Goal: Information Seeking & Learning: Check status

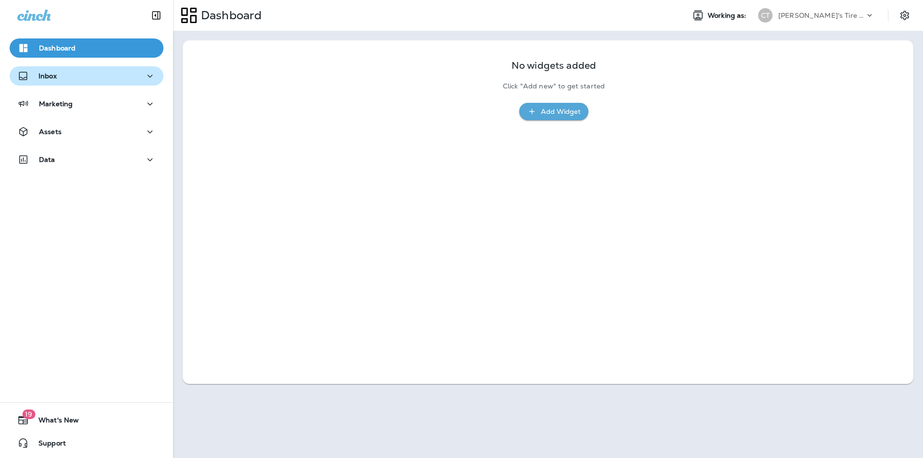
click at [42, 77] on p "Inbox" at bounding box center [47, 76] width 18 height 8
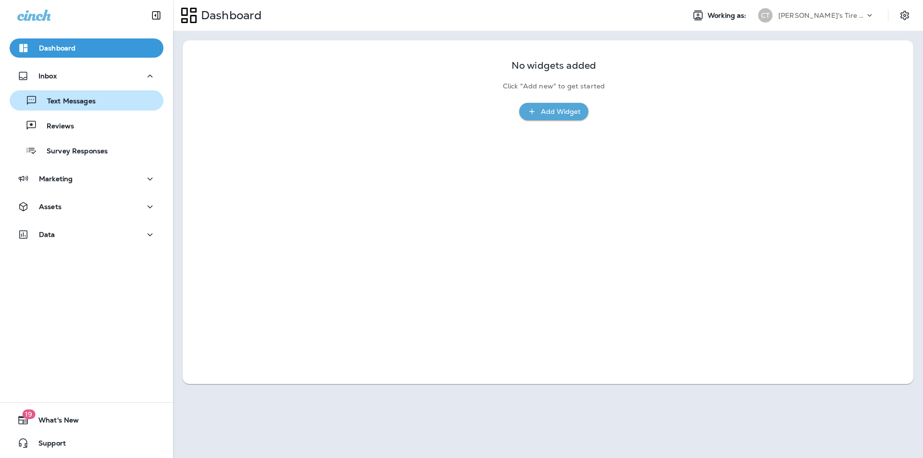
click at [54, 100] on p "Text Messages" at bounding box center [66, 101] width 58 height 9
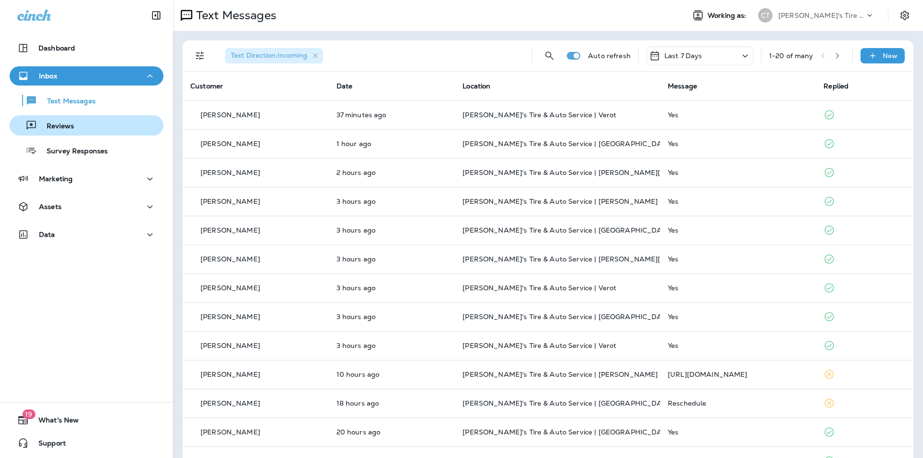
click at [72, 125] on p "Reviews" at bounding box center [55, 126] width 37 height 9
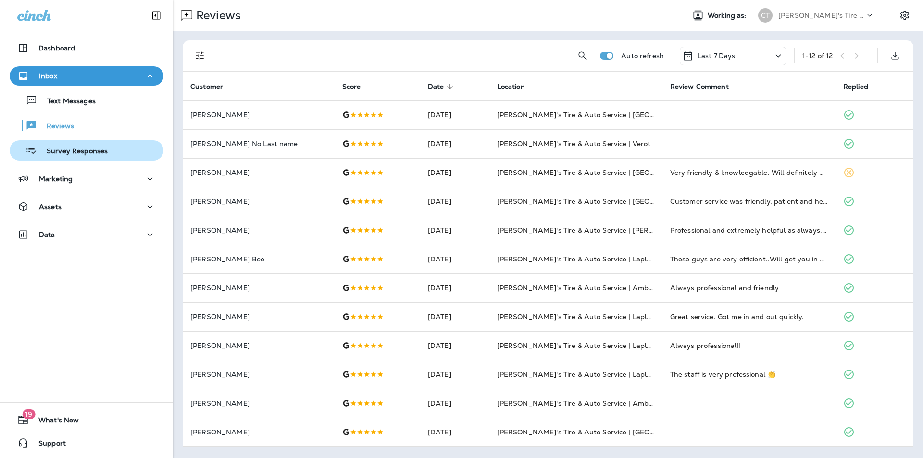
click at [75, 150] on p "Survey Responses" at bounding box center [72, 151] width 71 height 9
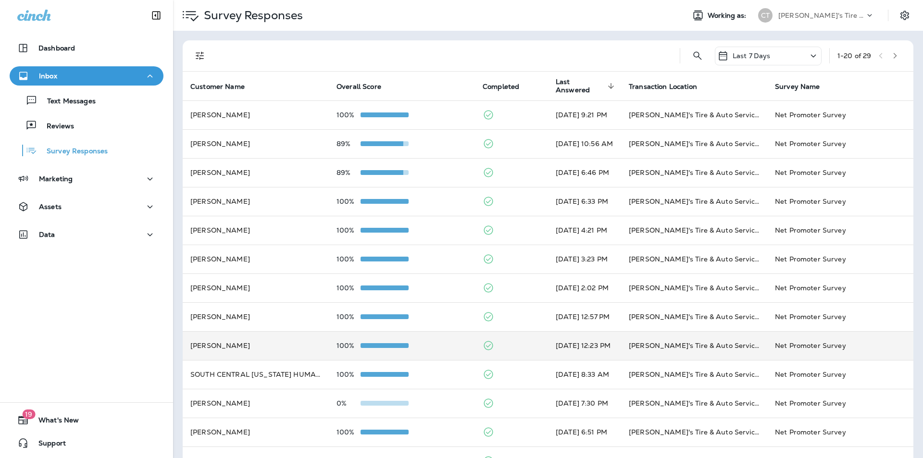
click at [443, 343] on div "100%" at bounding box center [401, 346] width 131 height 8
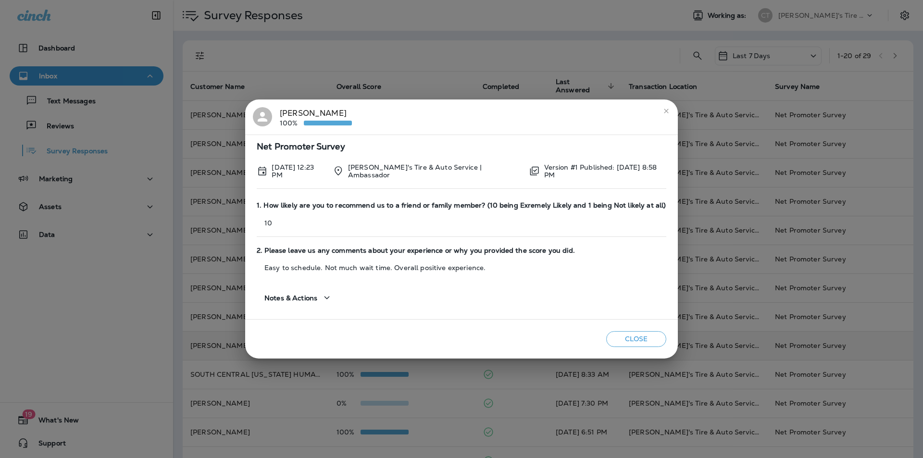
click at [484, 338] on button "Close" at bounding box center [636, 339] width 60 height 16
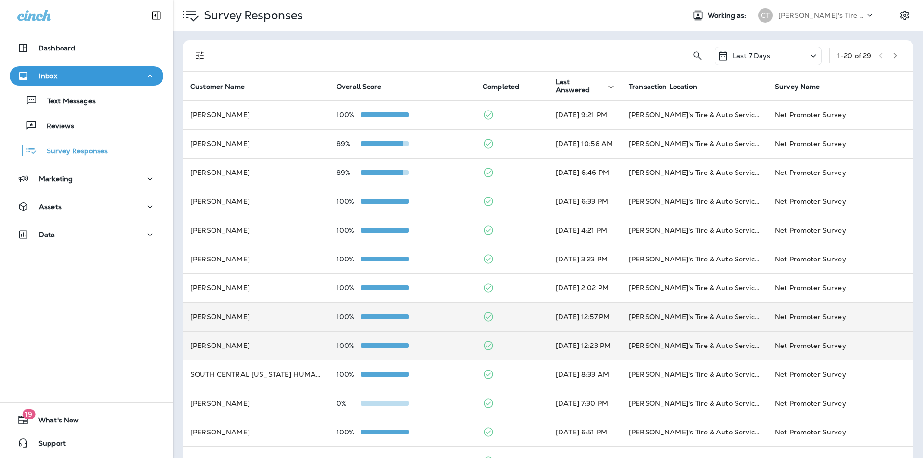
click at [443, 310] on td "100%" at bounding box center [402, 316] width 146 height 29
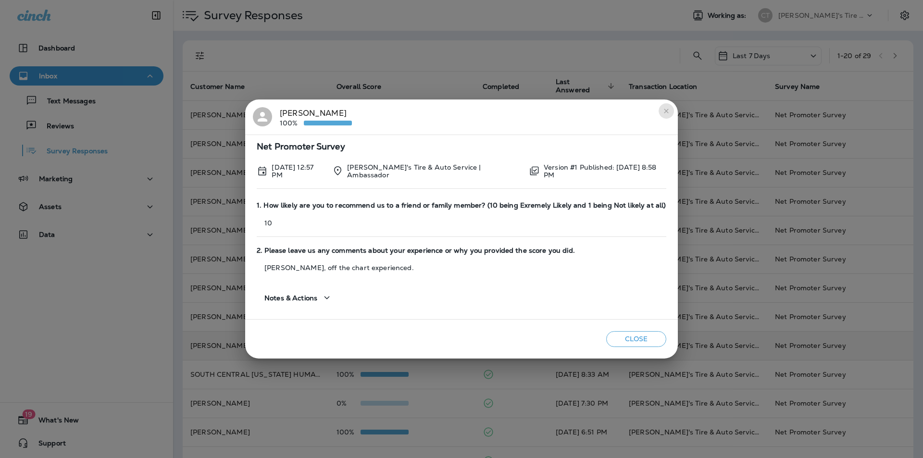
click at [484, 110] on icon "close" at bounding box center [666, 111] width 8 height 8
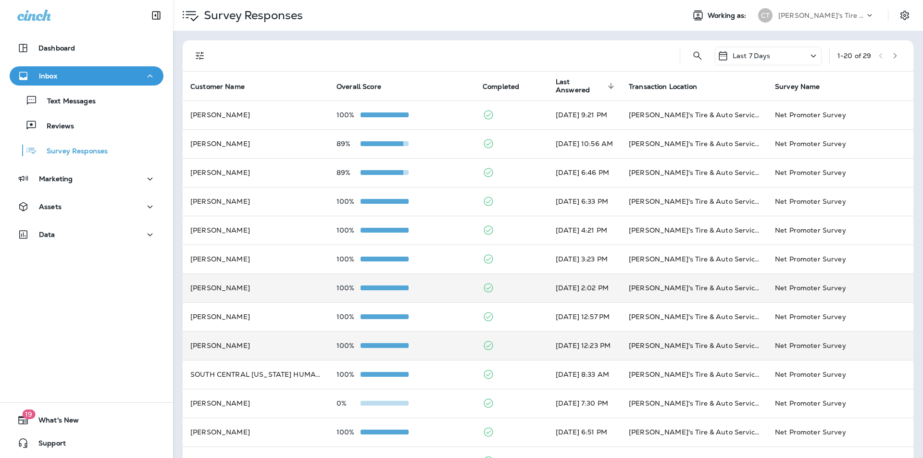
click at [442, 286] on div "100%" at bounding box center [401, 288] width 131 height 8
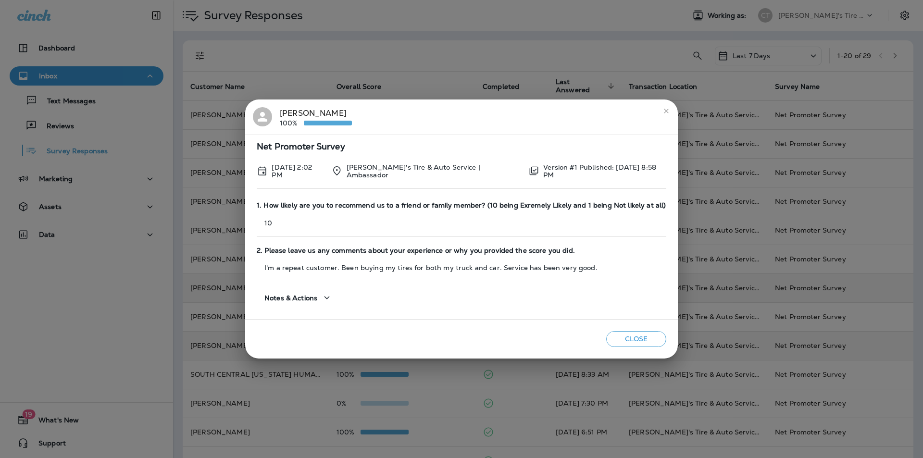
click at [484, 336] on button "Close" at bounding box center [636, 339] width 60 height 16
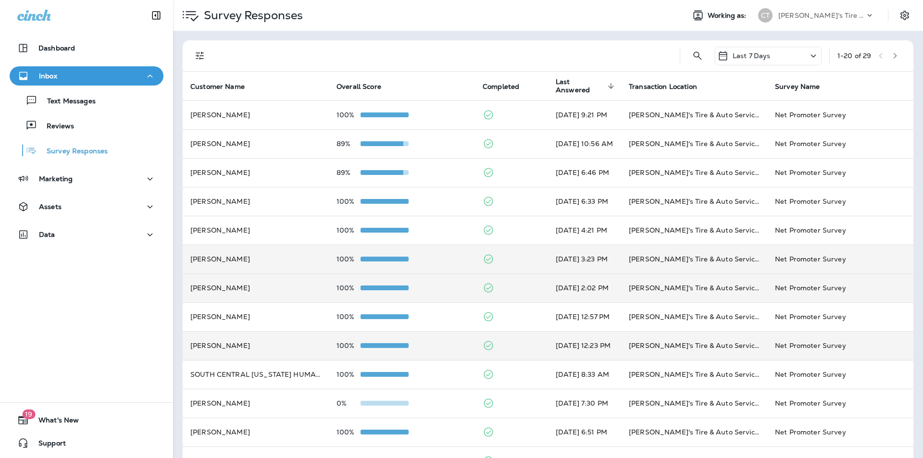
click at [434, 260] on div "100%" at bounding box center [401, 259] width 131 height 8
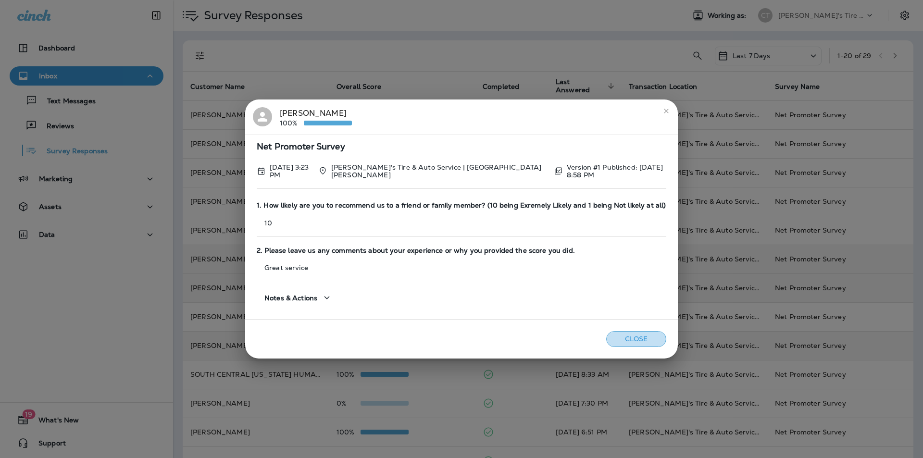
click at [484, 340] on button "Close" at bounding box center [636, 339] width 60 height 16
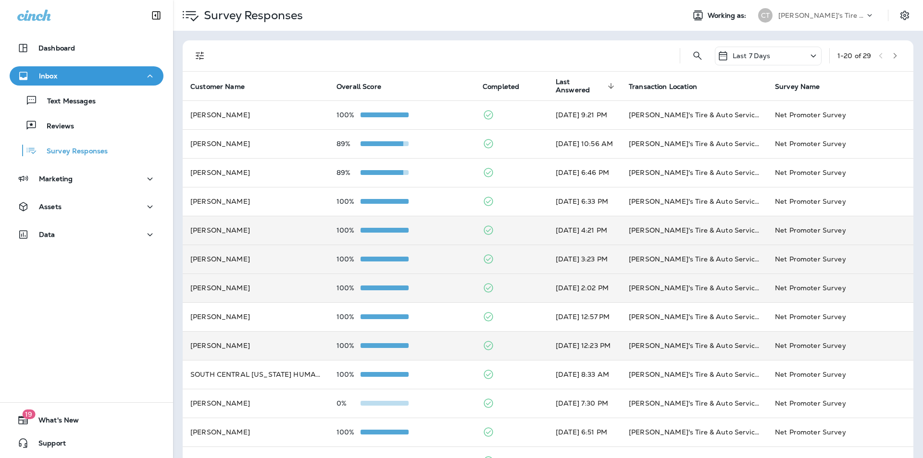
click at [433, 227] on div "100%" at bounding box center [401, 230] width 131 height 8
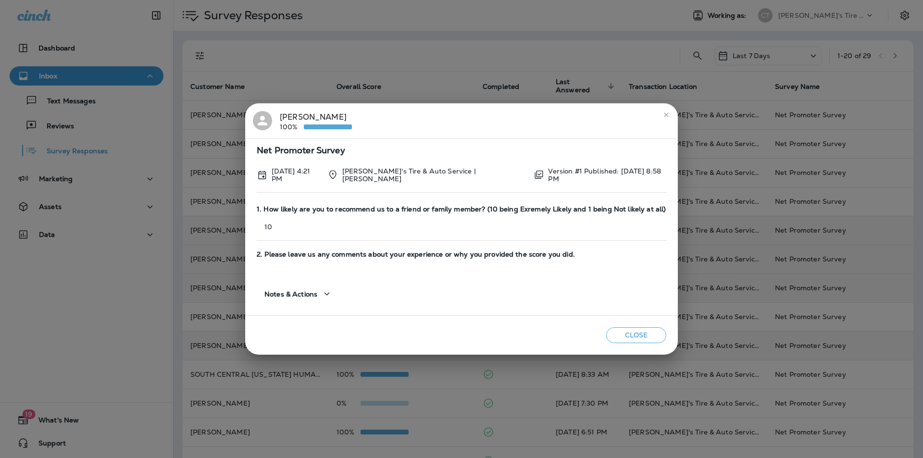
click at [484, 329] on button "Close" at bounding box center [636, 335] width 60 height 16
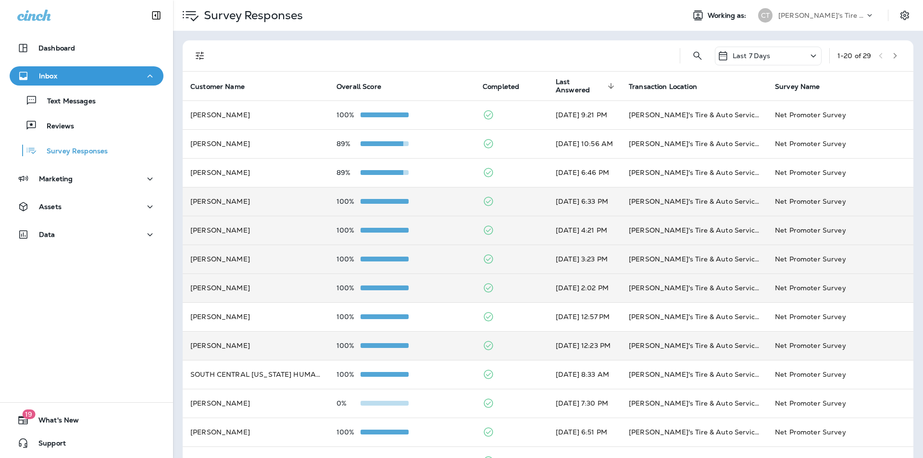
click at [437, 198] on div "100%" at bounding box center [401, 202] width 131 height 8
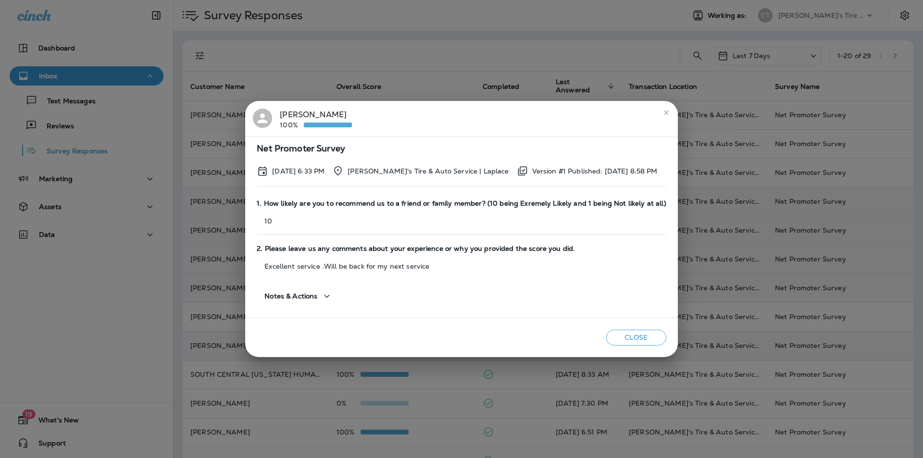
click at [484, 333] on button "Close" at bounding box center [636, 338] width 60 height 16
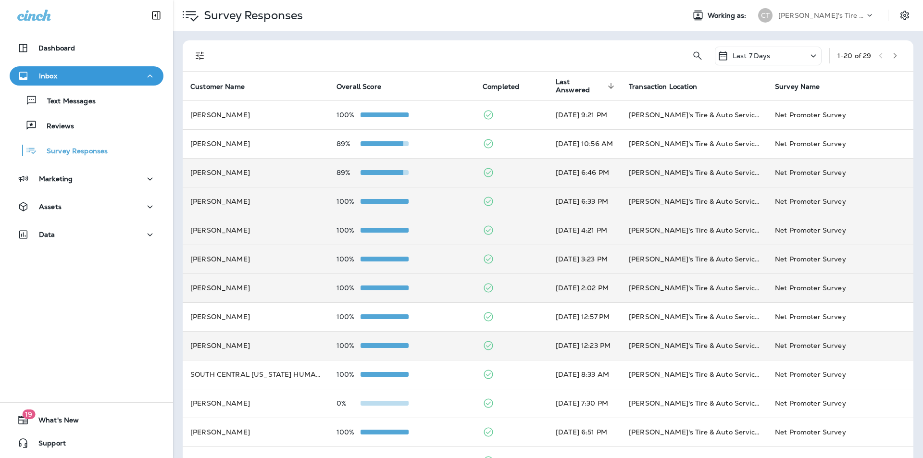
click at [433, 169] on div "89%" at bounding box center [401, 173] width 131 height 8
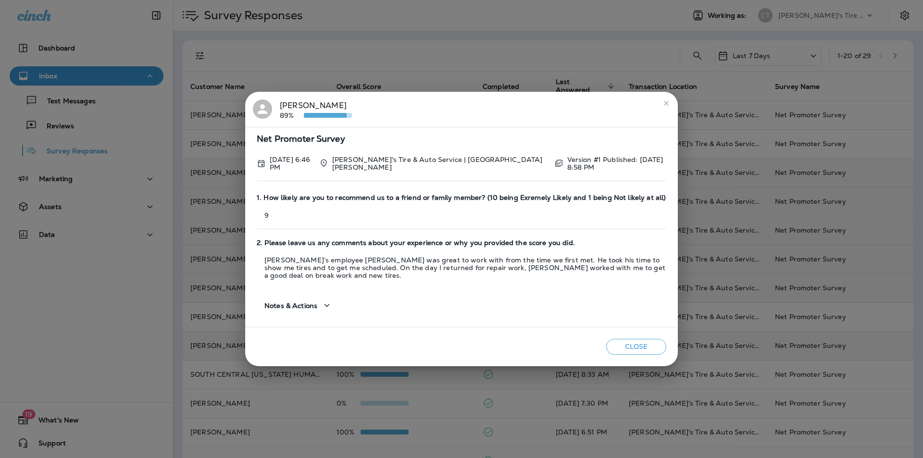
click at [448, 118] on div "[PERSON_NAME] 89%" at bounding box center [461, 109] width 417 height 20
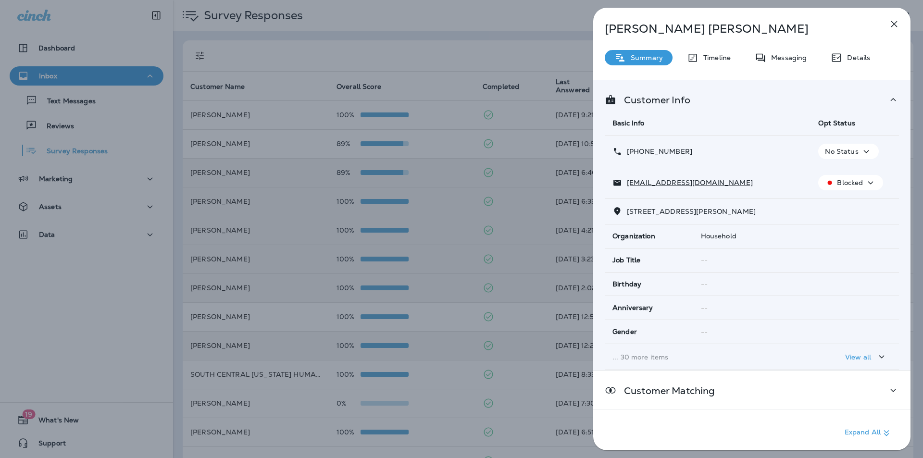
click at [484, 24] on icon "button" at bounding box center [894, 24] width 6 height 6
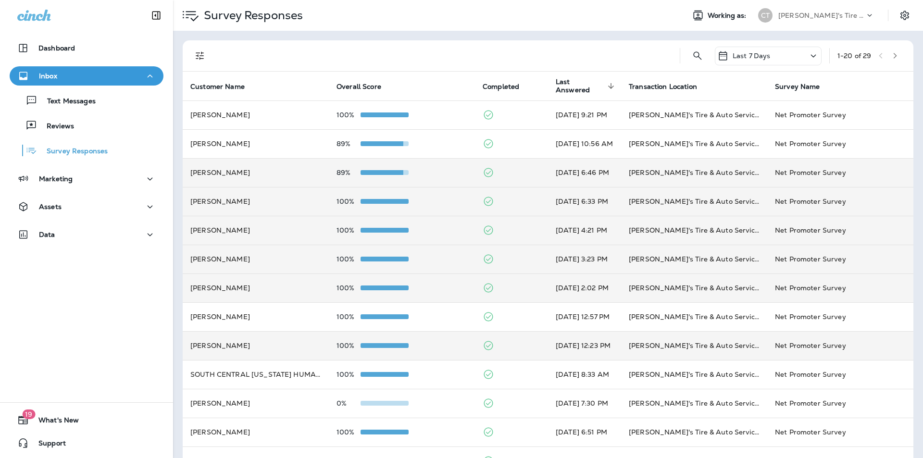
click at [435, 201] on div "100%" at bounding box center [401, 202] width 131 height 8
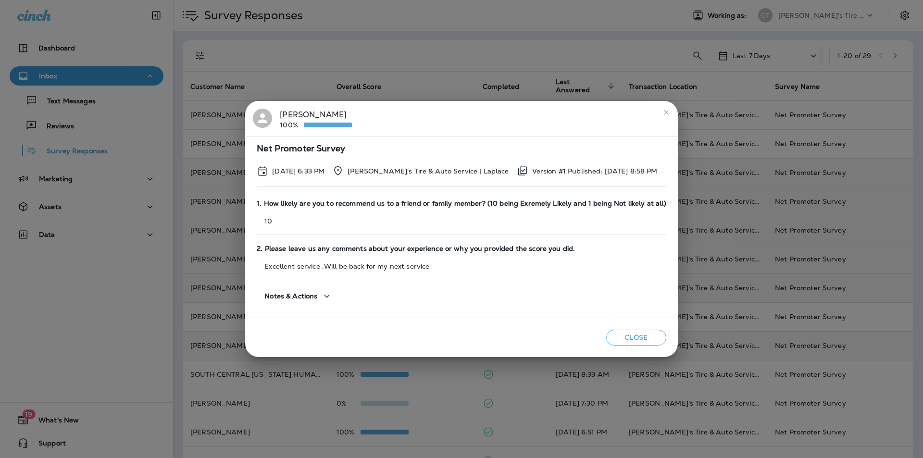
click at [484, 338] on button "Close" at bounding box center [636, 338] width 60 height 16
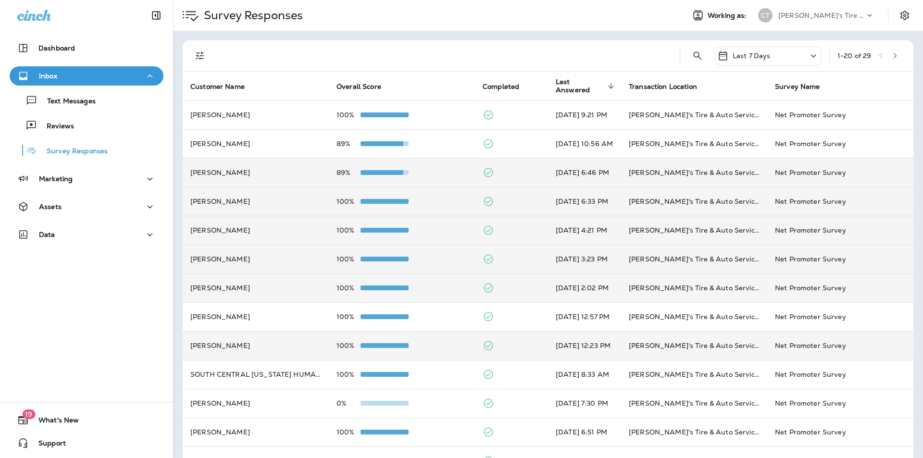
click at [435, 172] on div "89%" at bounding box center [401, 173] width 131 height 8
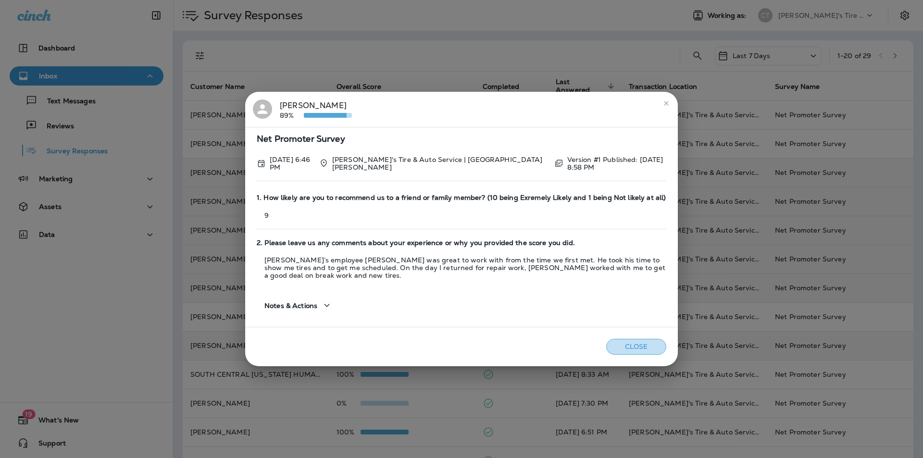
click at [484, 344] on button "Close" at bounding box center [636, 347] width 60 height 16
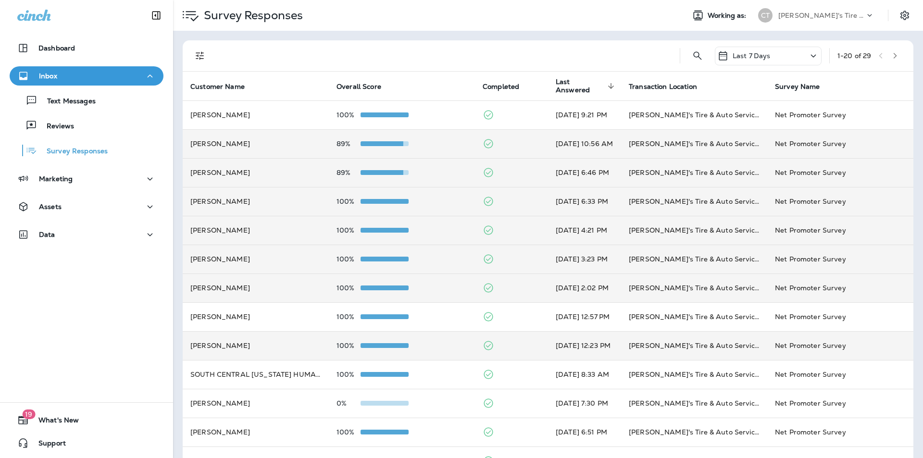
click at [445, 143] on div "89%" at bounding box center [401, 144] width 131 height 8
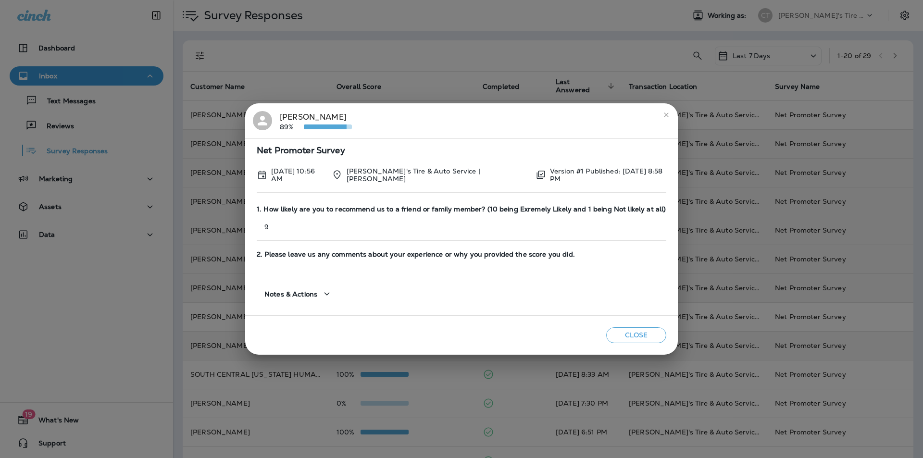
click at [484, 331] on button "Close" at bounding box center [636, 335] width 60 height 16
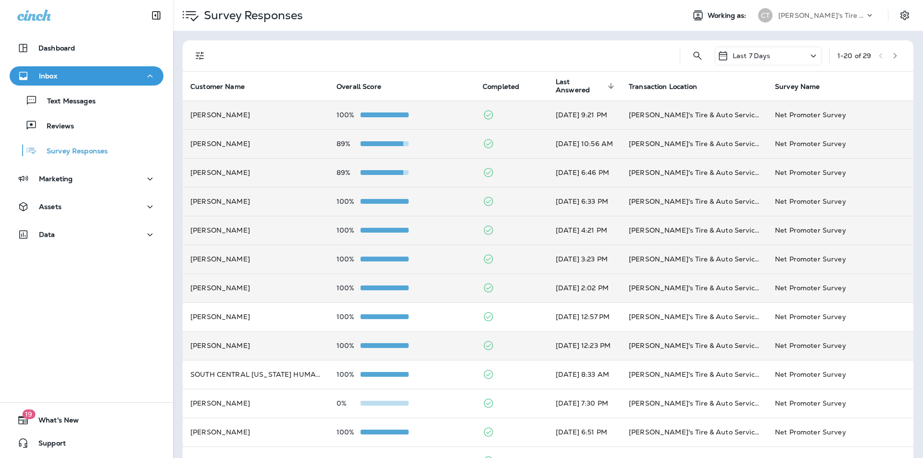
click at [431, 116] on div "100%" at bounding box center [401, 115] width 131 height 8
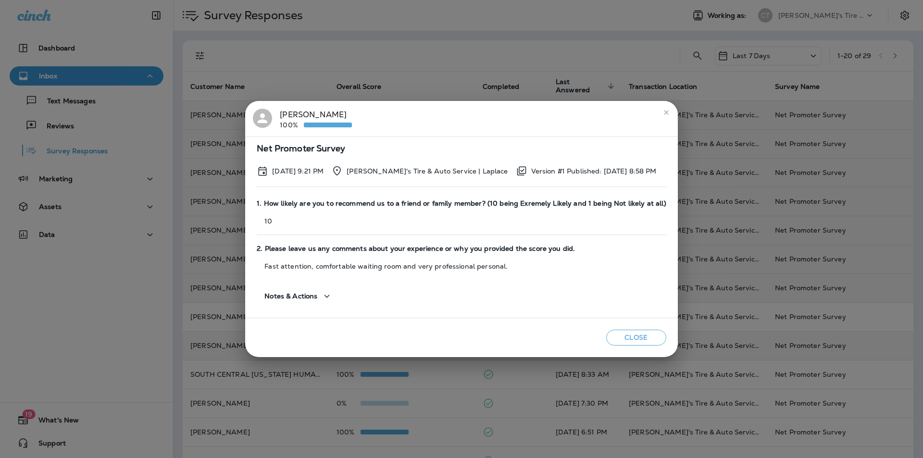
click at [484, 335] on button "Close" at bounding box center [636, 338] width 60 height 16
